Goal: Find specific page/section: Find specific page/section

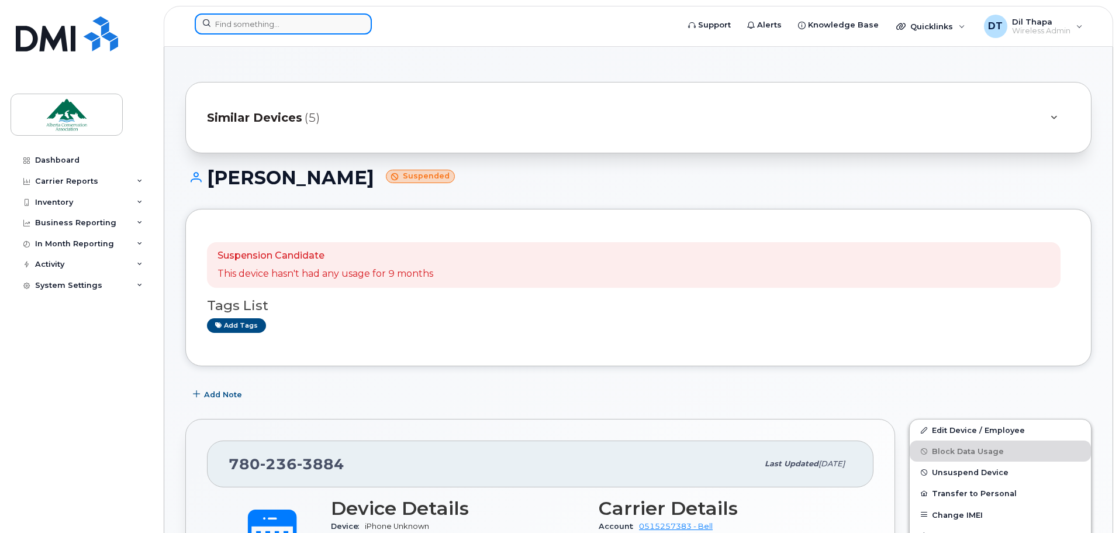
click at [282, 30] on input at bounding box center [283, 23] width 177 height 21
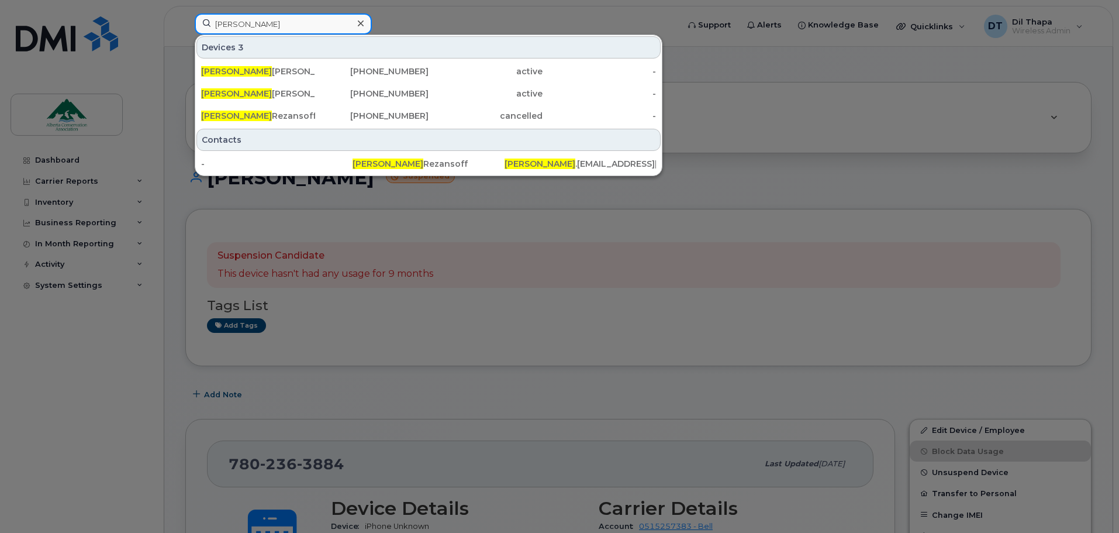
drag, startPoint x: 268, startPoint y: 26, endPoint x: 166, endPoint y: 26, distance: 101.7
click at [185, 26] on div "amanda Devices 3 Amanda Mac Donald 403-894-9651 active - Amanda Gill 780-485-72…" at bounding box center [432, 26] width 495 height 26
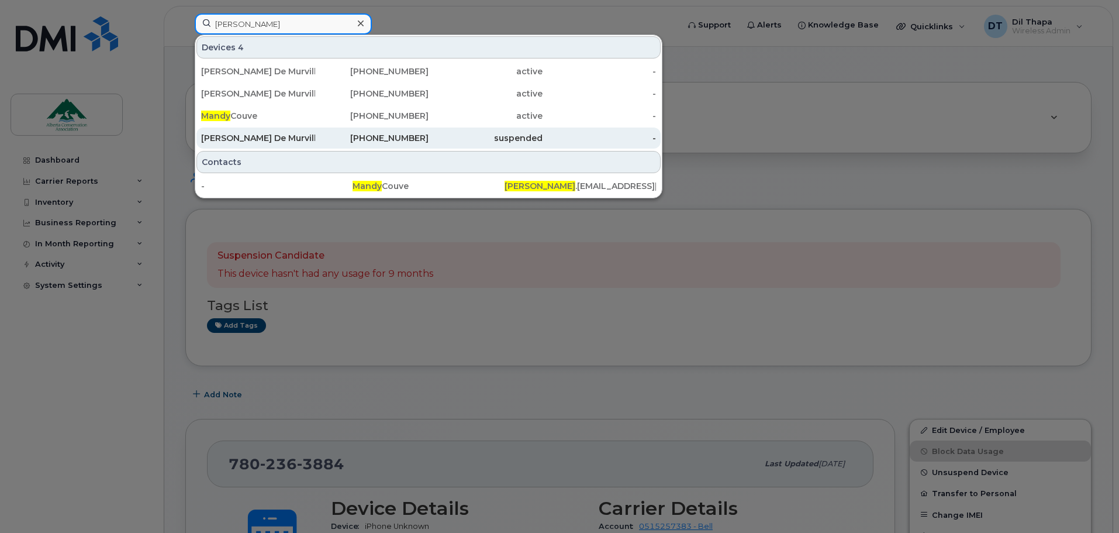
type input "mandy"
click at [230, 139] on div "[PERSON_NAME] De Murville" at bounding box center [258, 138] width 114 height 12
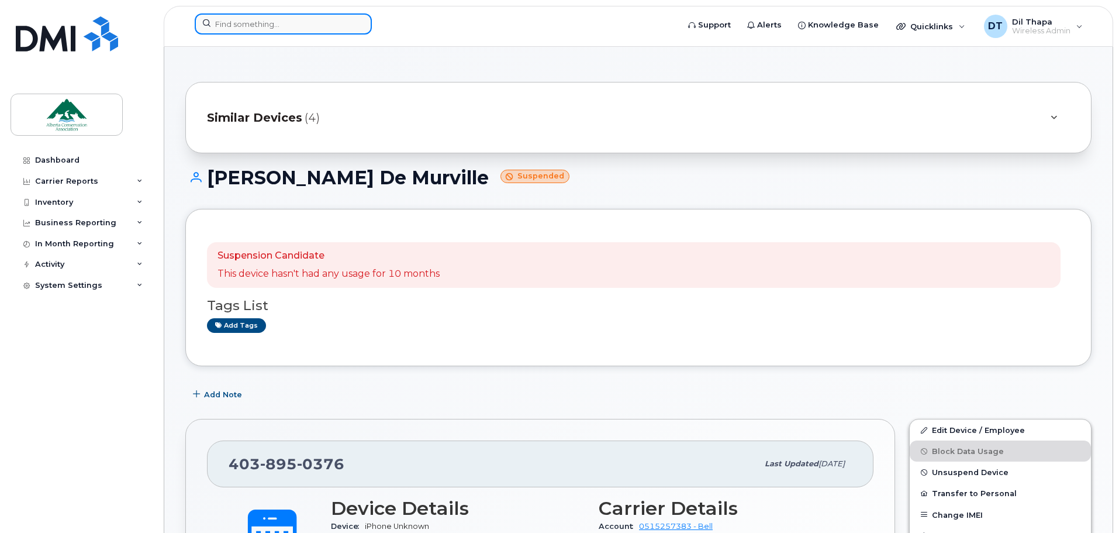
click at [316, 24] on input at bounding box center [283, 23] width 177 height 21
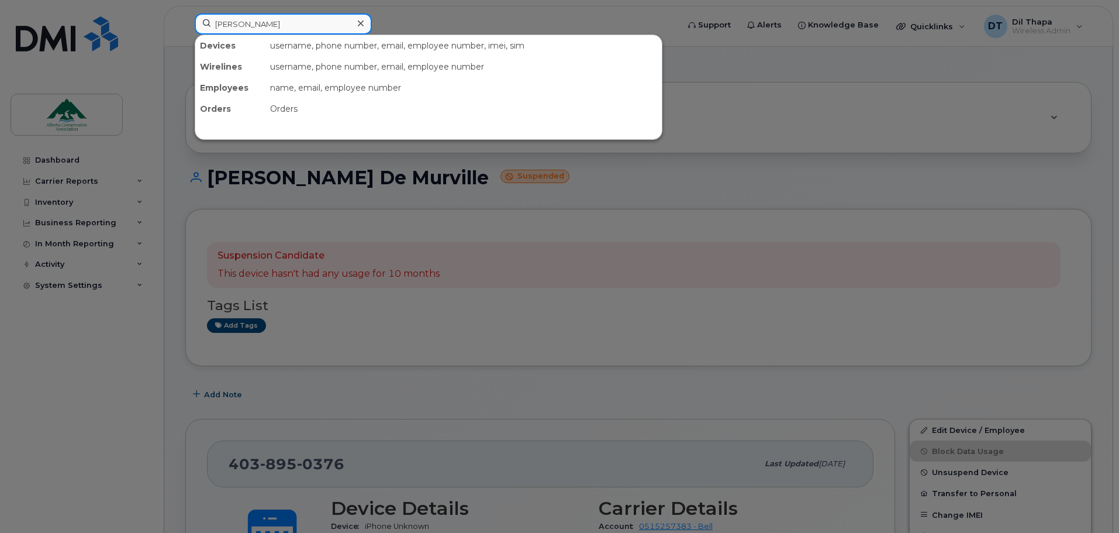
type input "[PERSON_NAME]"
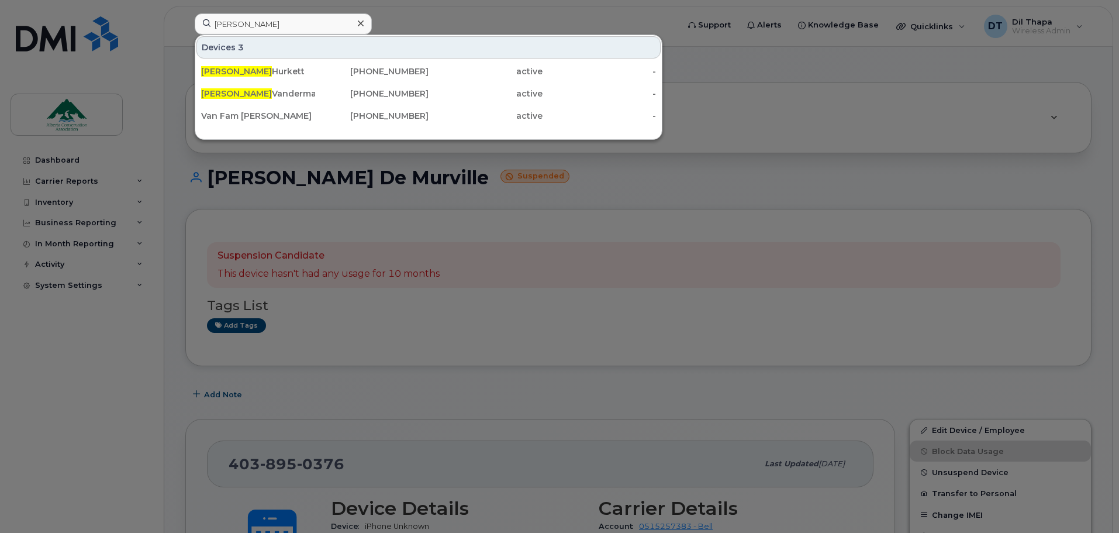
click at [361, 20] on icon at bounding box center [361, 23] width 6 height 9
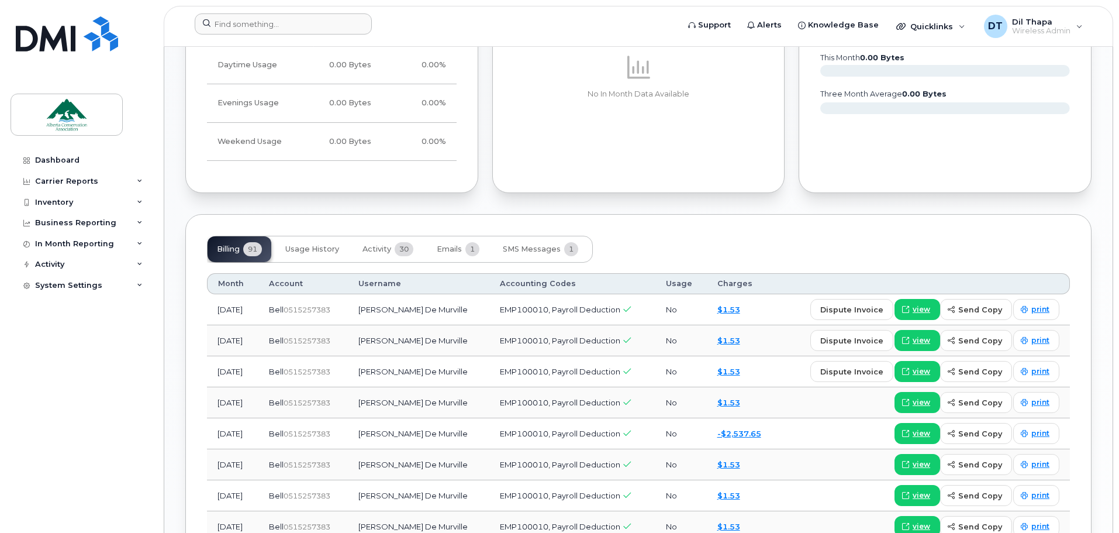
scroll to position [877, 0]
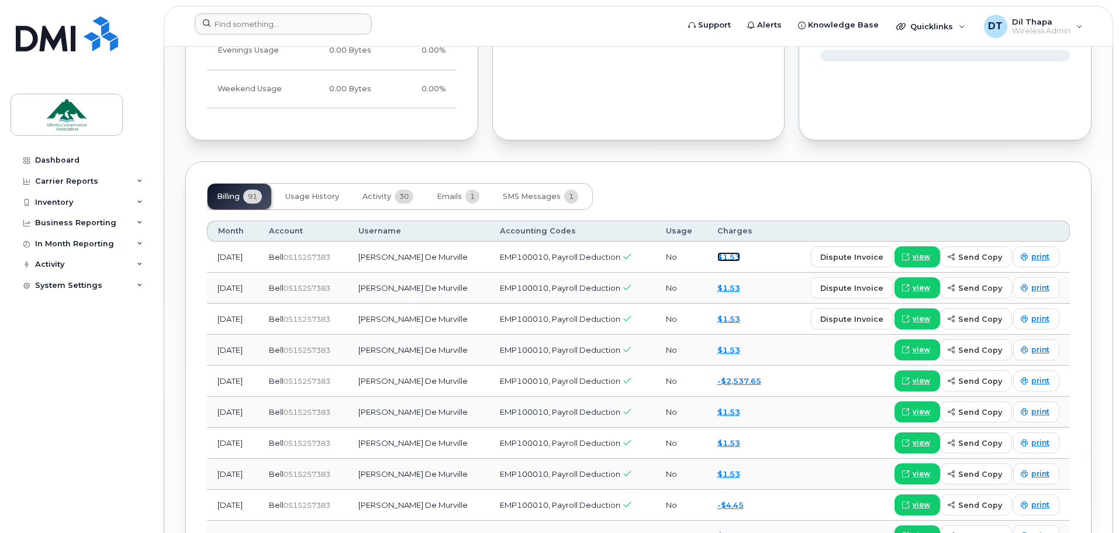
click at [734, 254] on link "$1.53" at bounding box center [728, 256] width 23 height 9
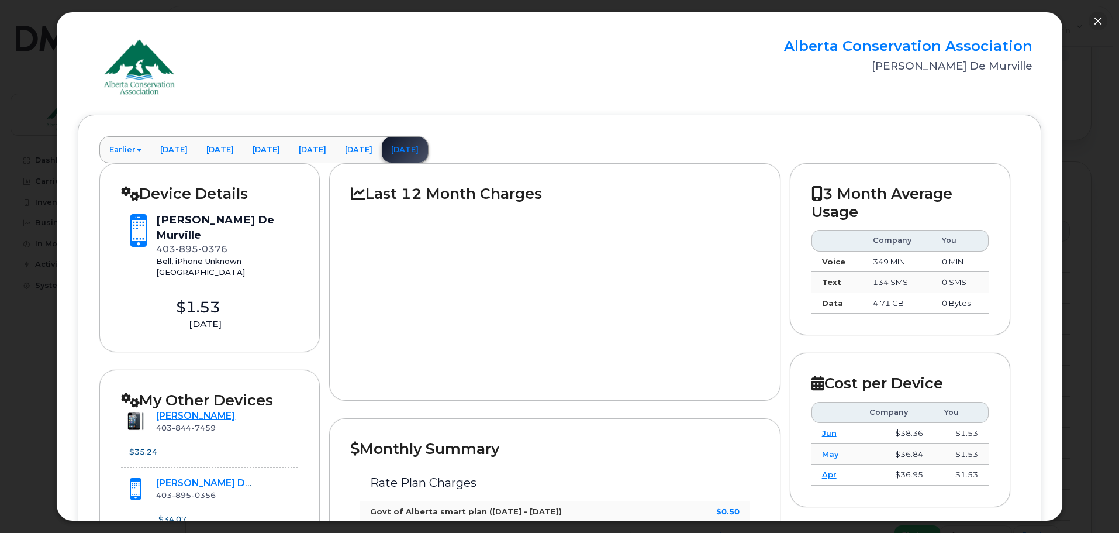
scroll to position [0, 0]
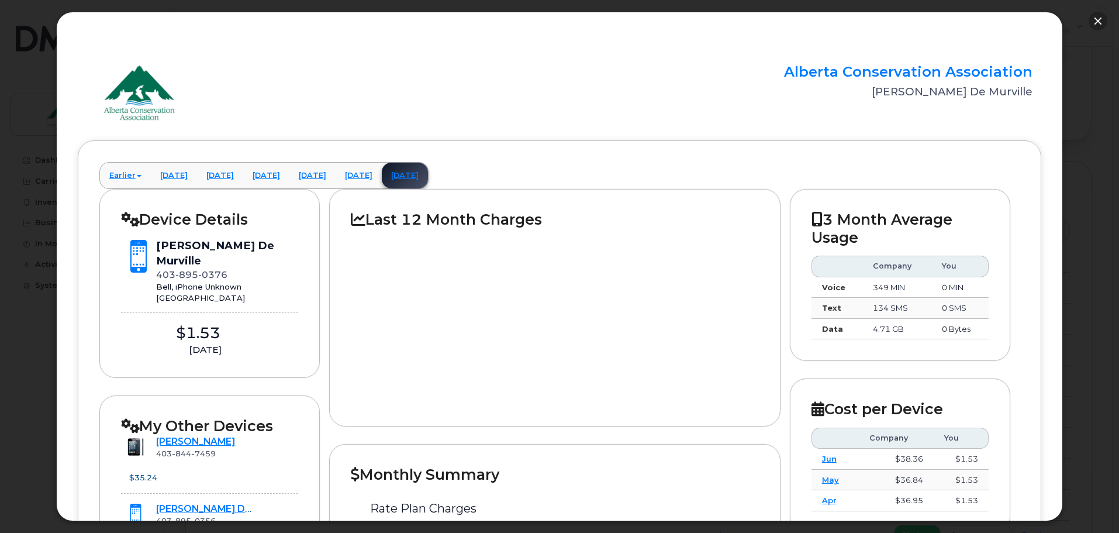
click at [1098, 23] on button "button" at bounding box center [1098, 21] width 19 height 19
